Goal: Navigation & Orientation: Find specific page/section

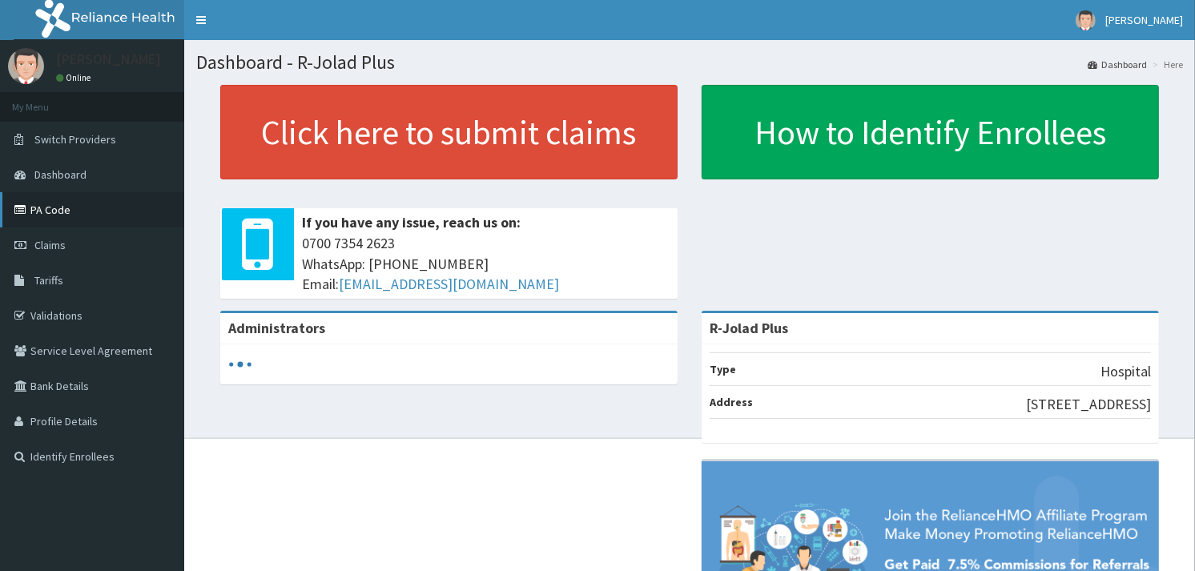
click at [45, 209] on link "PA Code" at bounding box center [92, 209] width 184 height 35
click at [69, 214] on link "PA Code" at bounding box center [92, 209] width 184 height 35
click at [71, 211] on link "PA Code" at bounding box center [92, 209] width 184 height 35
